Goal: Subscribe to service/newsletter

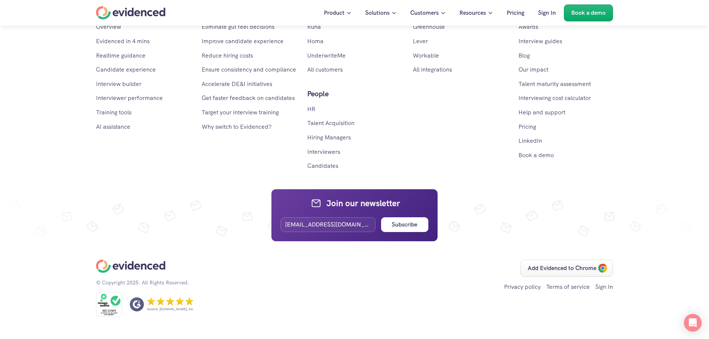
scroll to position [4545, 0]
type input "pentestrahul0@gmail.com"
click at [402, 230] on button "Subscribe" at bounding box center [404, 224] width 47 height 15
click at [422, 284] on div "Add Evidenced to Chrome Privacy policy Terms of service Sign In" at bounding box center [486, 288] width 253 height 57
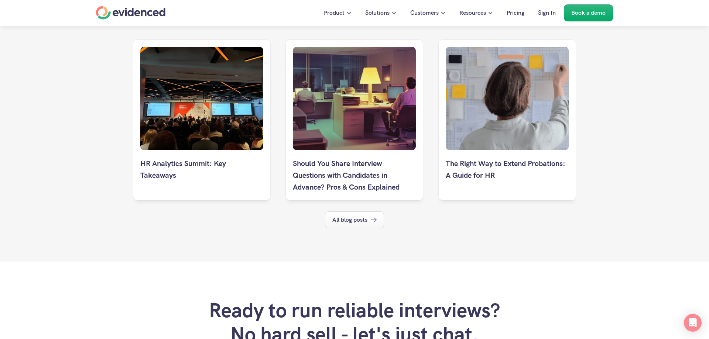
scroll to position [3679, 0]
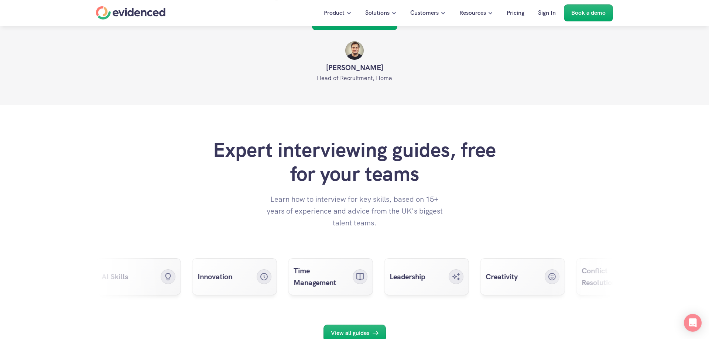
scroll to position [2737, 0]
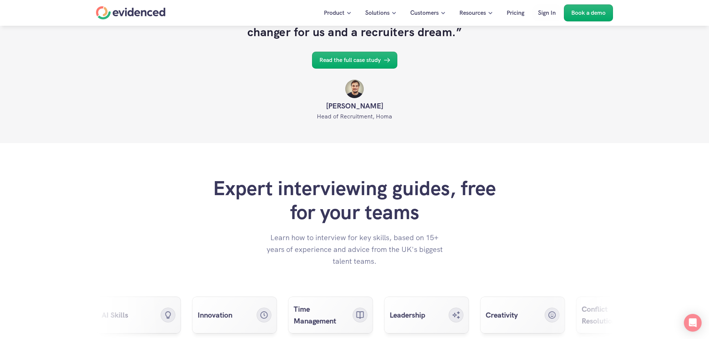
click at [545, 10] on p "Sign In" at bounding box center [547, 13] width 18 height 10
